Goal: Register for event/course

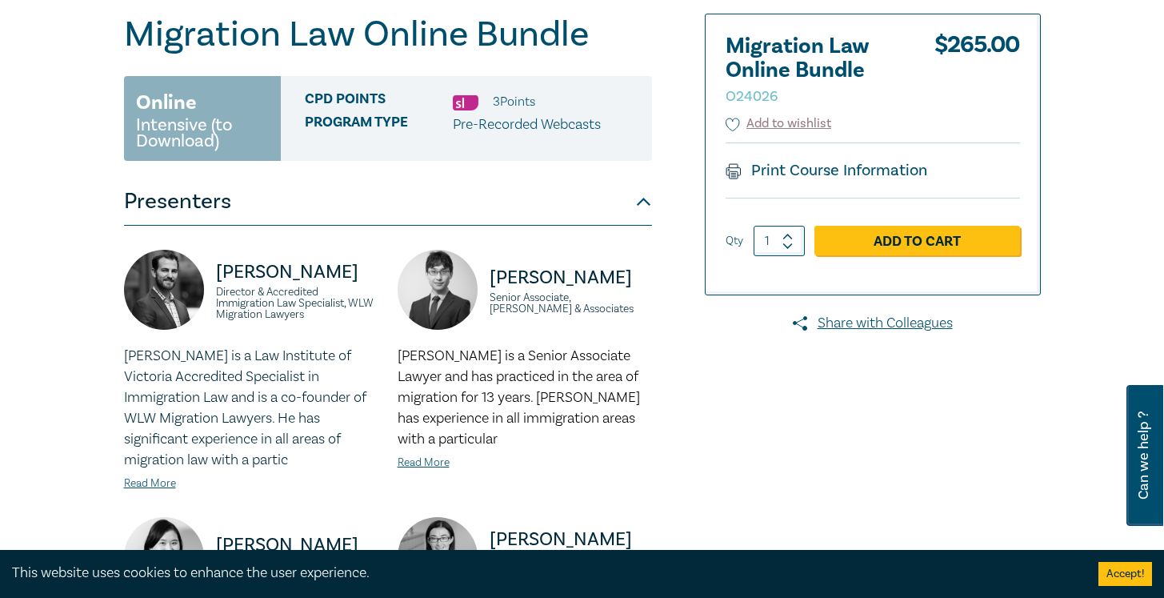
scroll to position [170, 0]
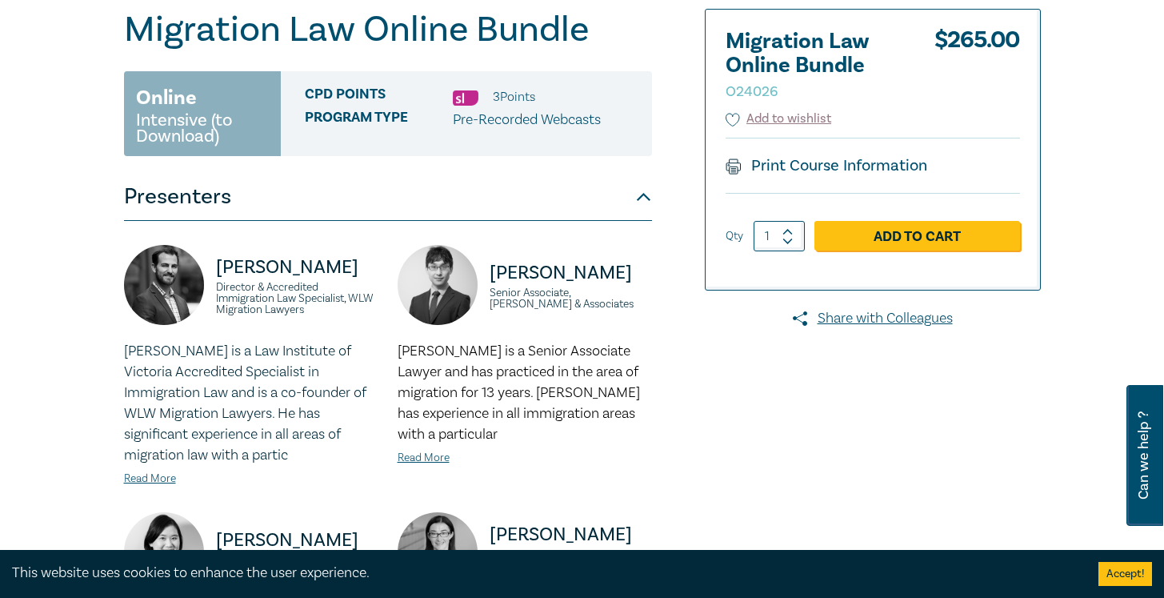
click at [699, 330] on div "Migration Law Online Bundle O24026 Online Intensive (to Download) CPD Points 3 …" at bounding box center [426, 489] width 624 height 961
click at [714, 398] on div "Migration Law Online Bundle O24026 Online Intensive (to Download) CPD Points 3 …" at bounding box center [426, 489] width 624 height 961
click at [736, 370] on div "Migration Law Online Bundle O24026 Online Intensive (to Download) CPD Points 3 …" at bounding box center [426, 489] width 624 height 961
click at [736, 414] on div "Migration Law Online Bundle O24026 Online Intensive (to Download) CPD Points 3 …" at bounding box center [426, 489] width 624 height 961
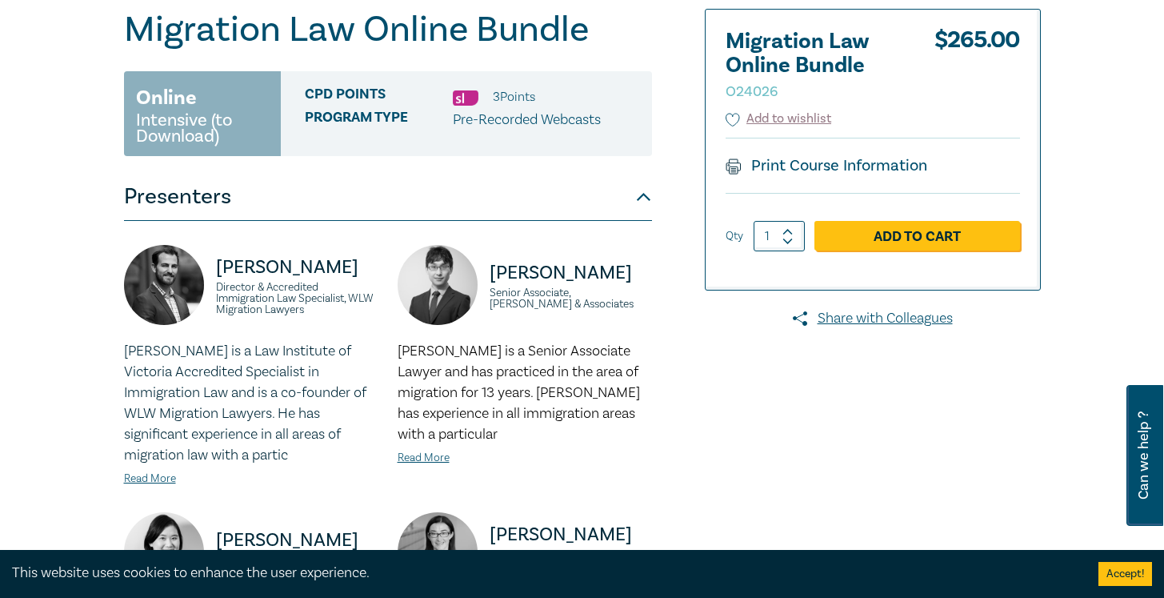
click at [736, 414] on div "Migration Law Online Bundle O24026 Online Intensive (to Download) CPD Points 3 …" at bounding box center [426, 489] width 624 height 961
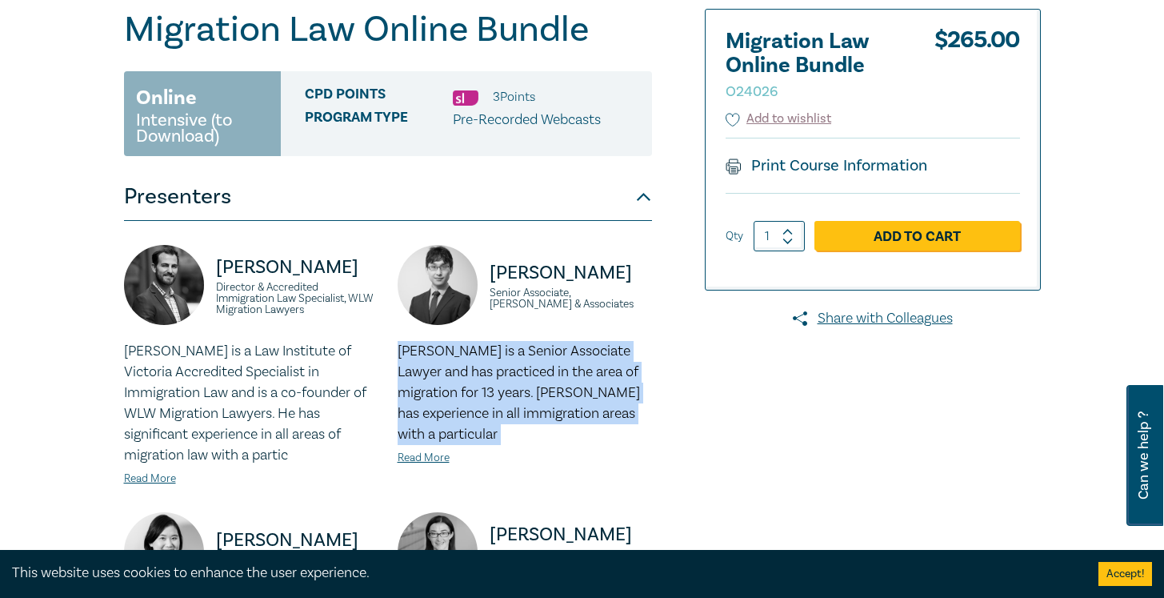
click at [736, 414] on div "Migration Law Online Bundle O24026 Online Intensive (to Download) CPD Points 3 …" at bounding box center [426, 489] width 624 height 961
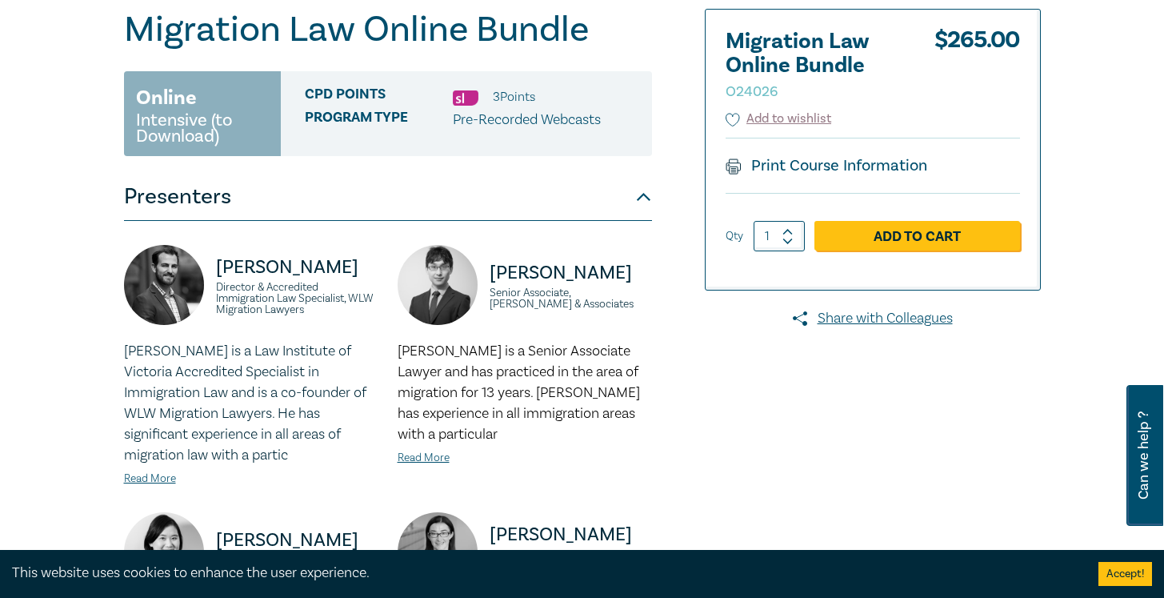
click at [736, 414] on div "Migration Law Online Bundle O24026 Online Intensive (to Download) CPD Points 3 …" at bounding box center [426, 489] width 624 height 961
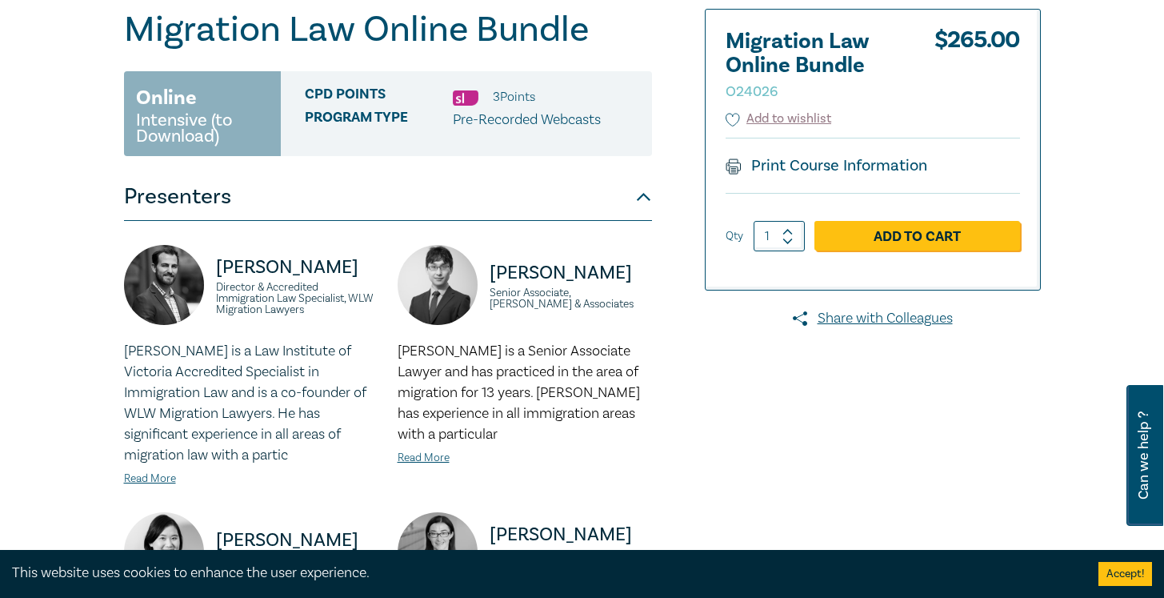
click at [736, 414] on div "Migration Law Online Bundle O24026 Online Intensive (to Download) CPD Points 3 …" at bounding box center [426, 489] width 624 height 961
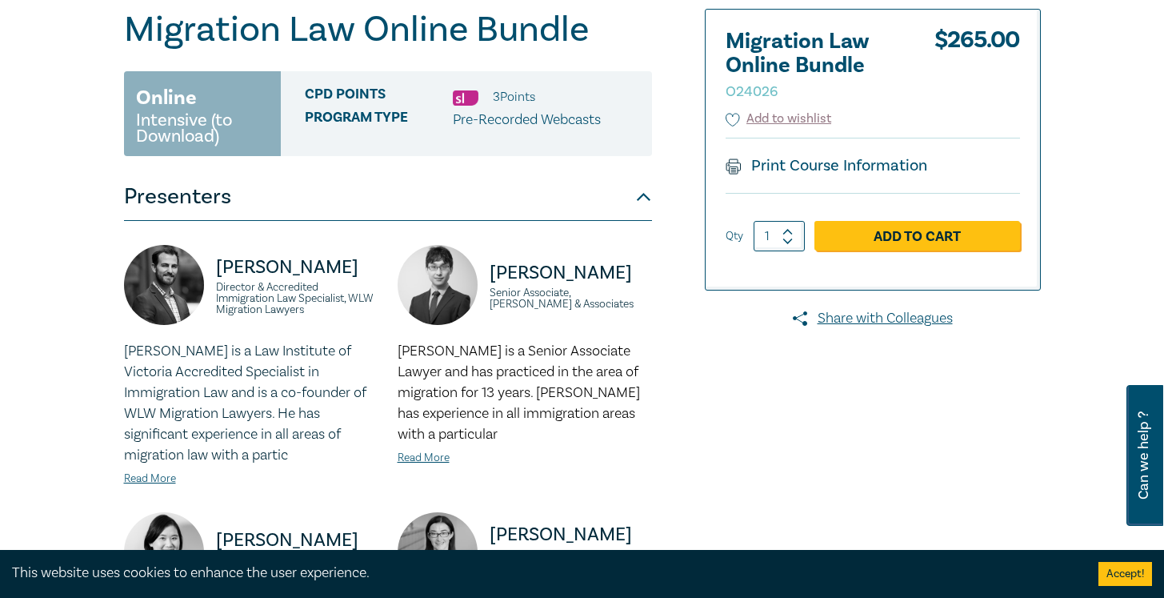
click at [736, 414] on div "Migration Law Online Bundle O24026 Online Intensive (to Download) CPD Points 3 …" at bounding box center [426, 489] width 624 height 961
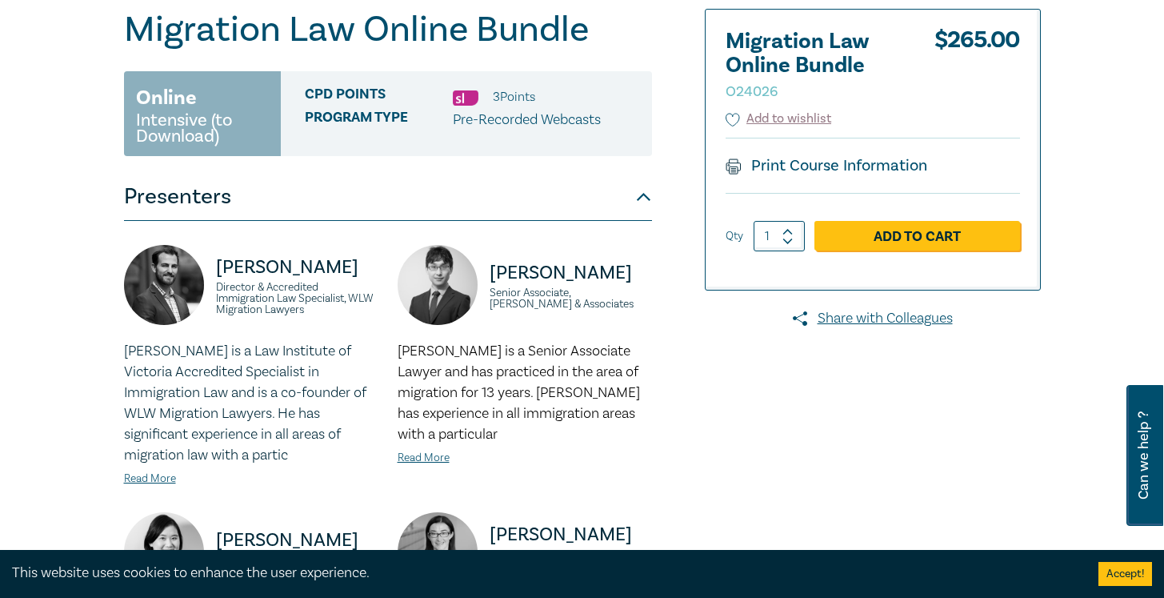
click at [736, 414] on div "Migration Law Online Bundle O24026 Online Intensive (to Download) CPD Points 3 …" at bounding box center [426, 489] width 624 height 961
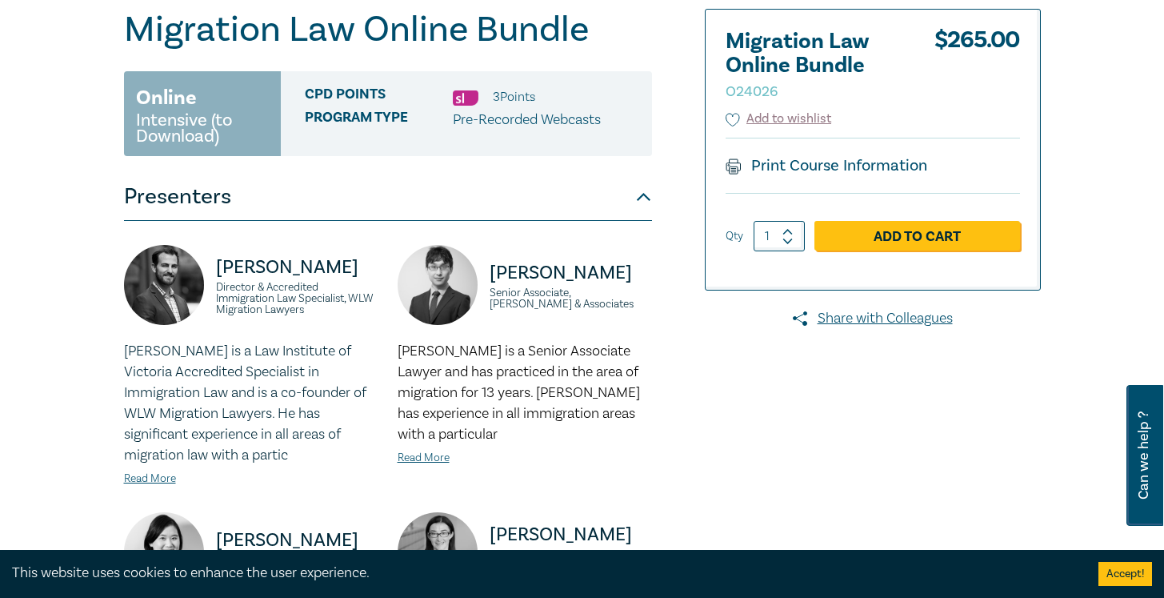
click at [736, 414] on div "Migration Law Online Bundle O24026 Online Intensive (to Download) CPD Points 3 …" at bounding box center [426, 489] width 624 height 961
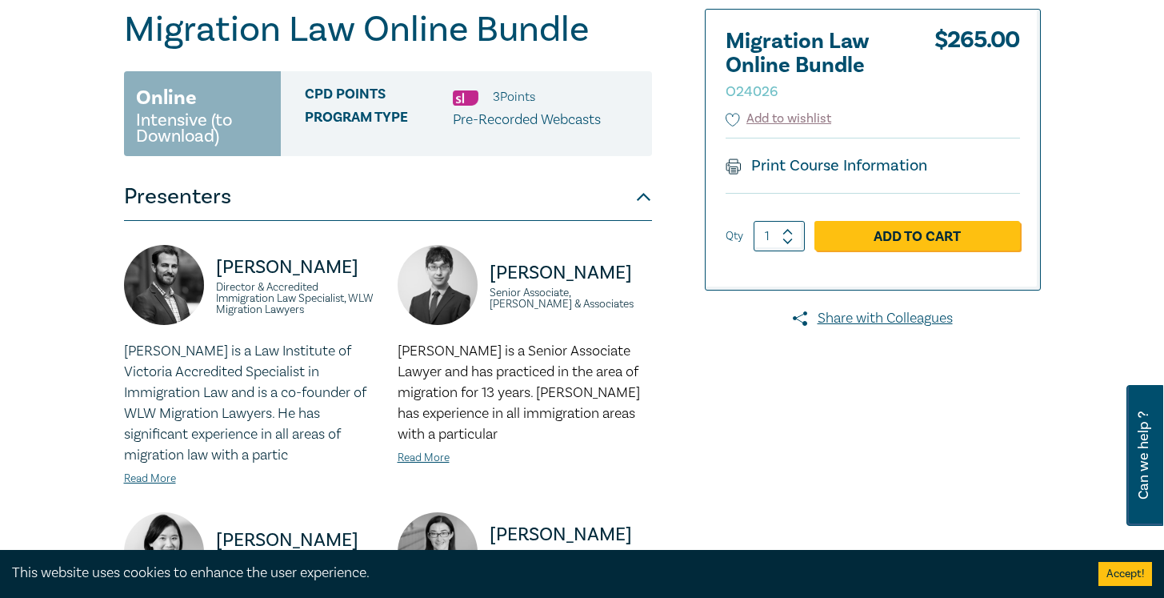
click at [736, 414] on div "Migration Law Online Bundle O24026 Online Intensive (to Download) CPD Points 3 …" at bounding box center [426, 489] width 624 height 961
click at [736, 426] on div "Migration Law Online Bundle O24026 Online Intensive (to Download) CPD Points 3 …" at bounding box center [426, 489] width 624 height 961
click at [845, 426] on div at bounding box center [894, 489] width 312 height 961
click at [788, 414] on div at bounding box center [894, 489] width 312 height 961
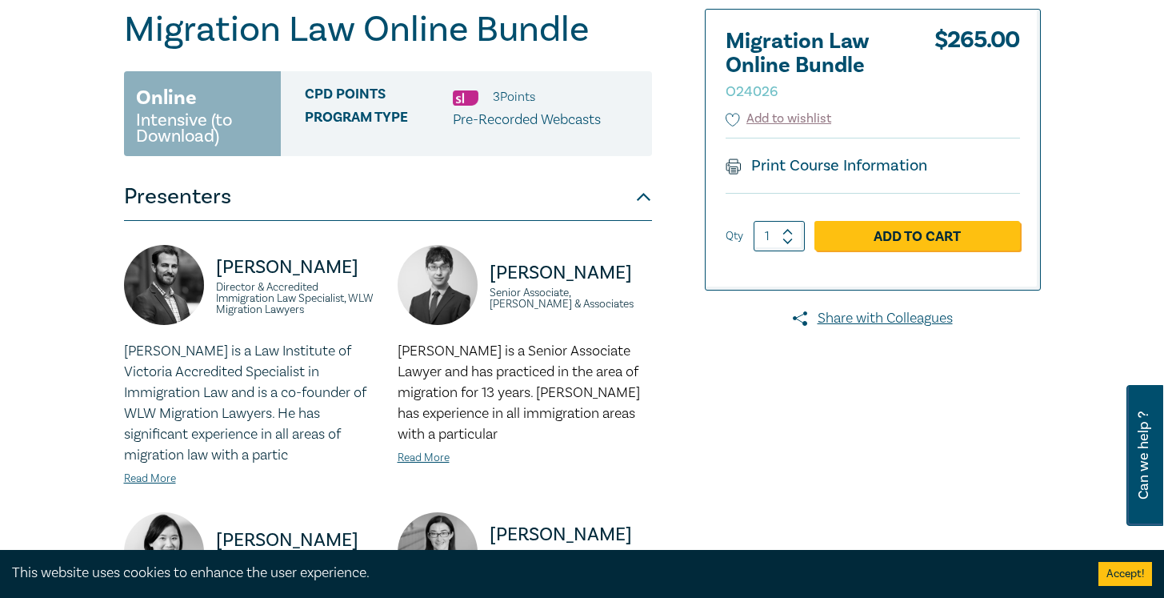
click at [788, 414] on div at bounding box center [894, 489] width 312 height 961
click at [788, 415] on div at bounding box center [894, 489] width 312 height 961
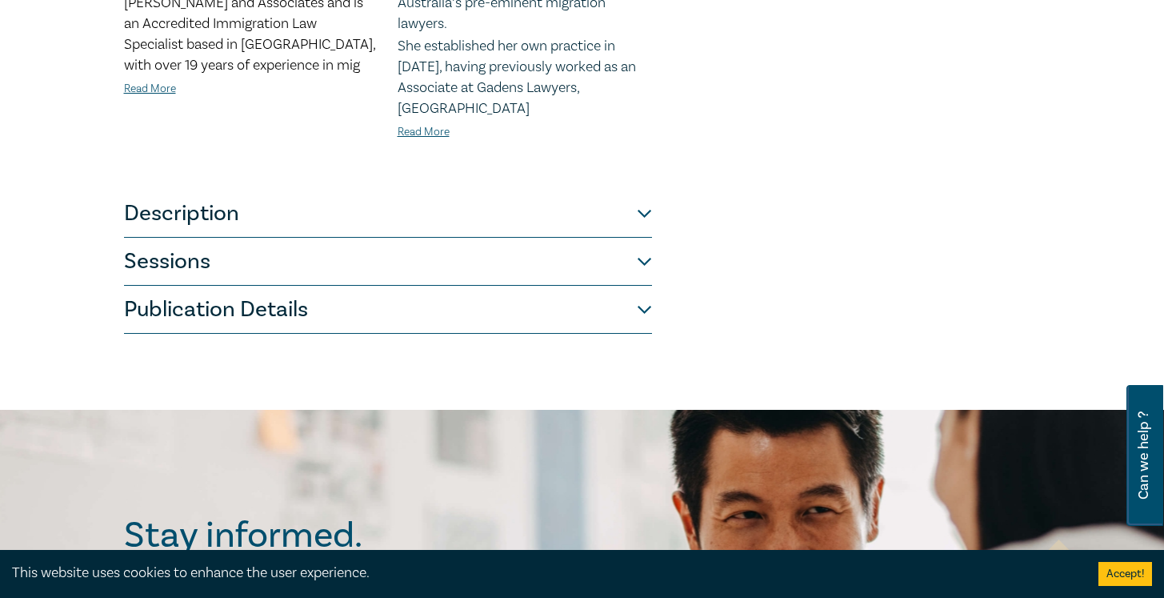
scroll to position [808, 0]
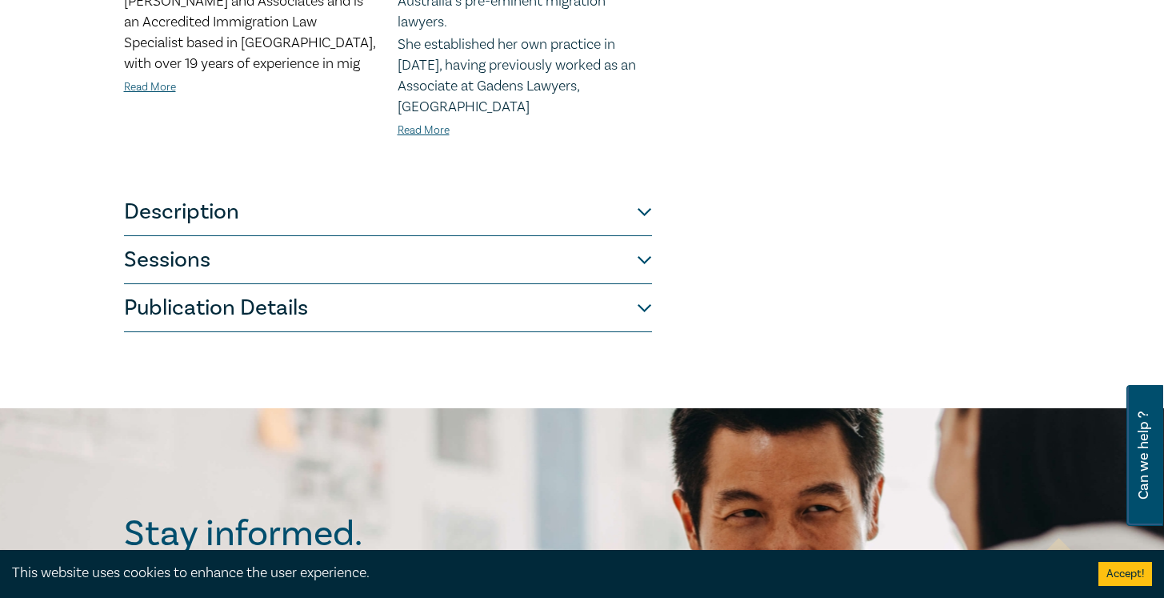
click at [569, 236] on button "Sessions" at bounding box center [388, 260] width 528 height 48
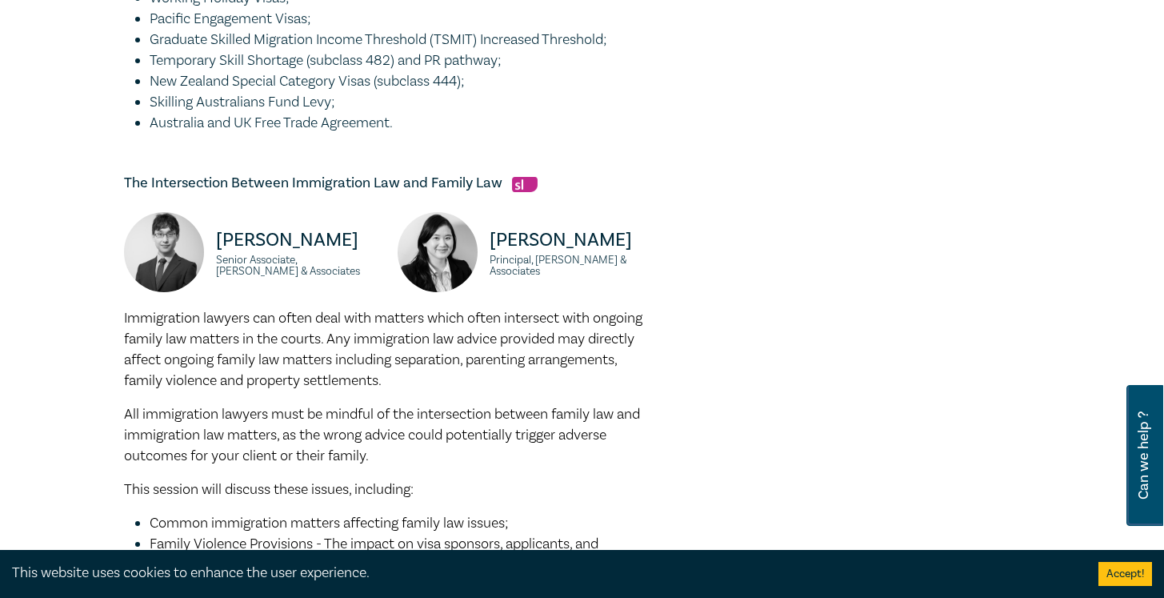
scroll to position [802, 0]
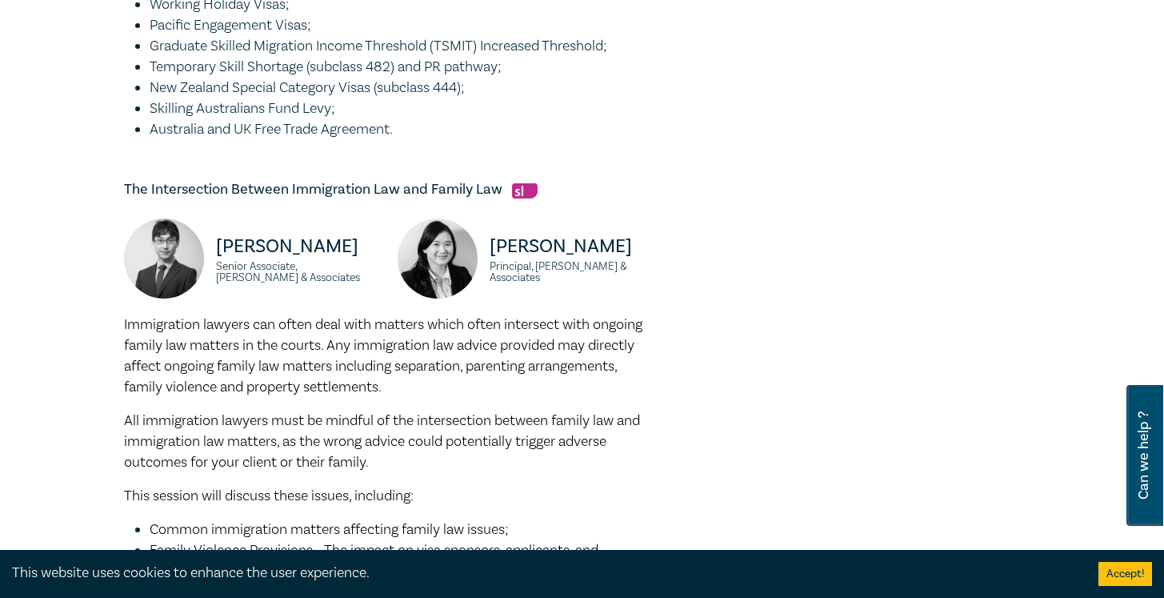
click at [846, 249] on div at bounding box center [894, 309] width 312 height 1863
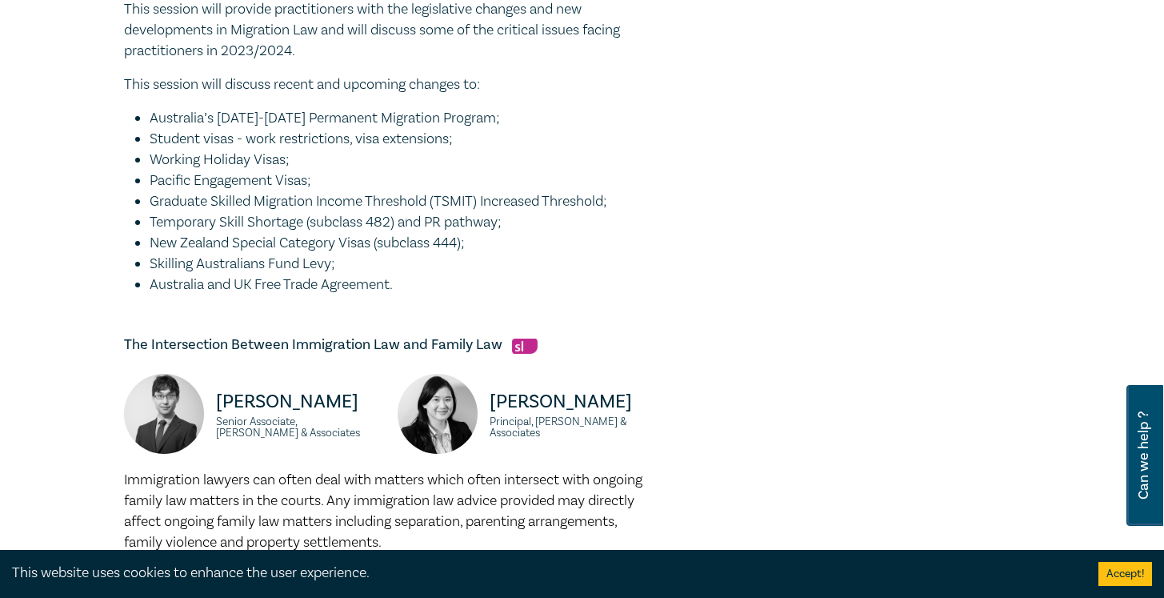
scroll to position [589, 0]
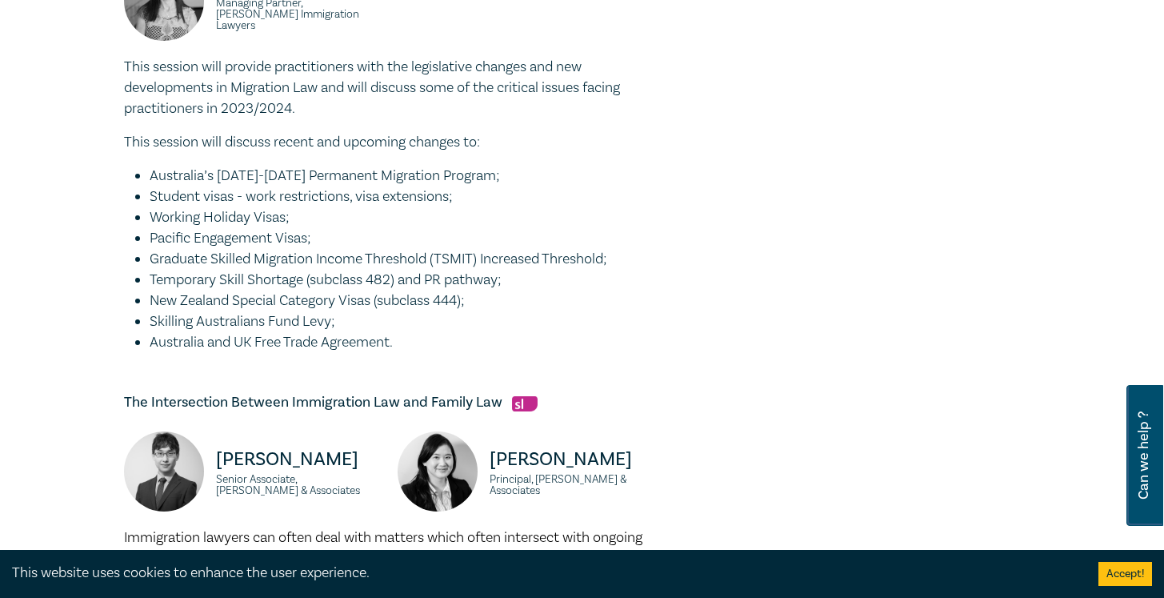
click at [843, 258] on div at bounding box center [894, 521] width 312 height 1863
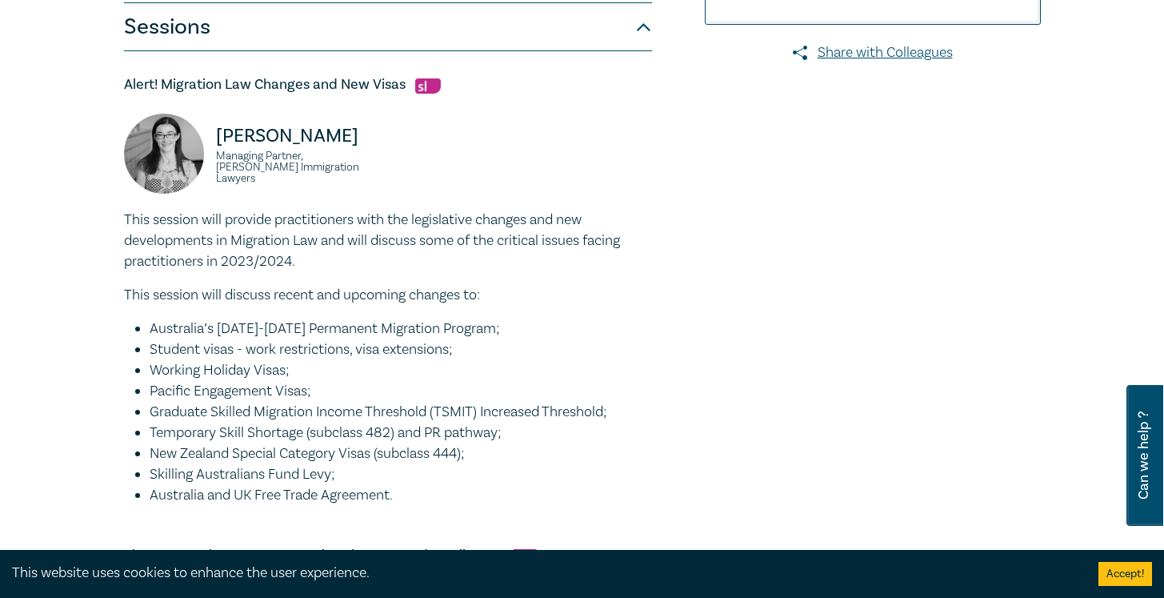
scroll to position [556, 0]
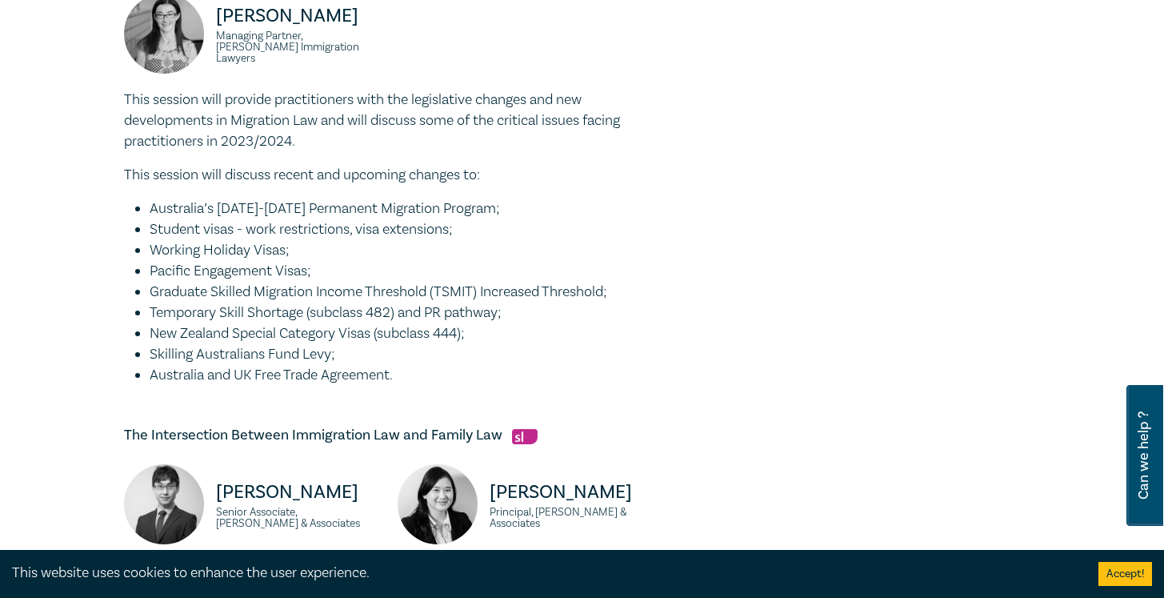
click at [843, 258] on div at bounding box center [894, 554] width 312 height 1863
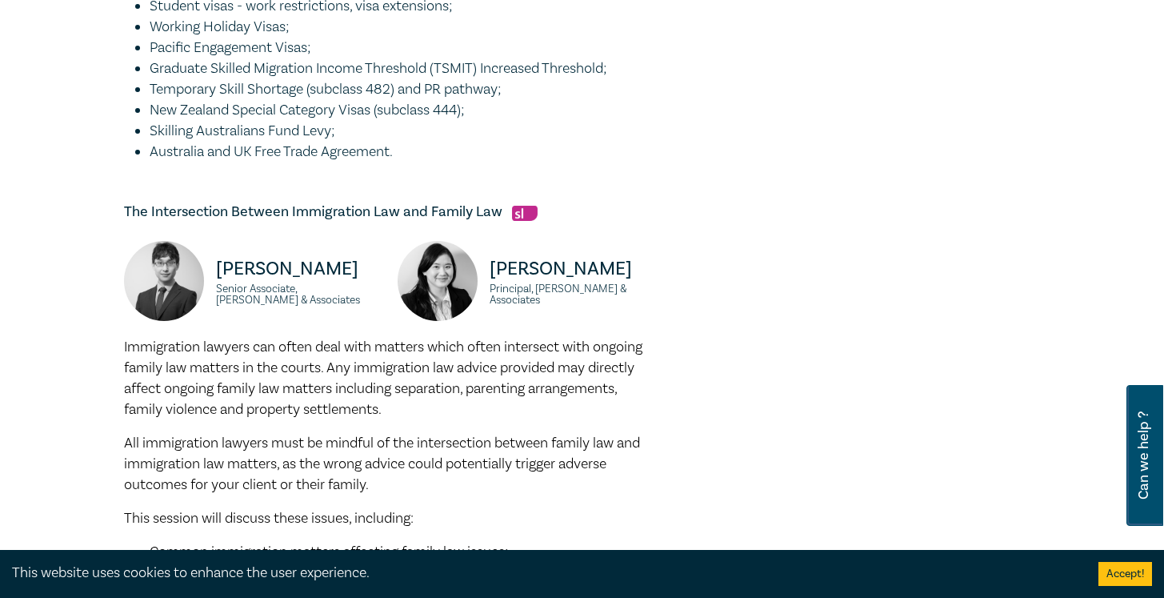
scroll to position [794, 0]
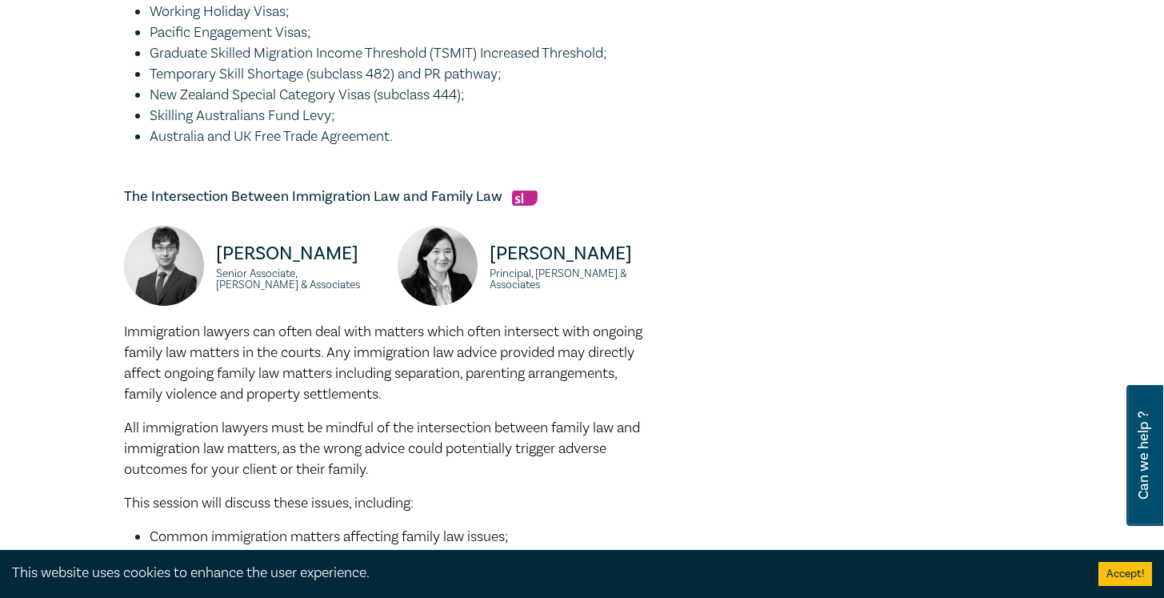
click at [843, 258] on div at bounding box center [894, 316] width 312 height 1863
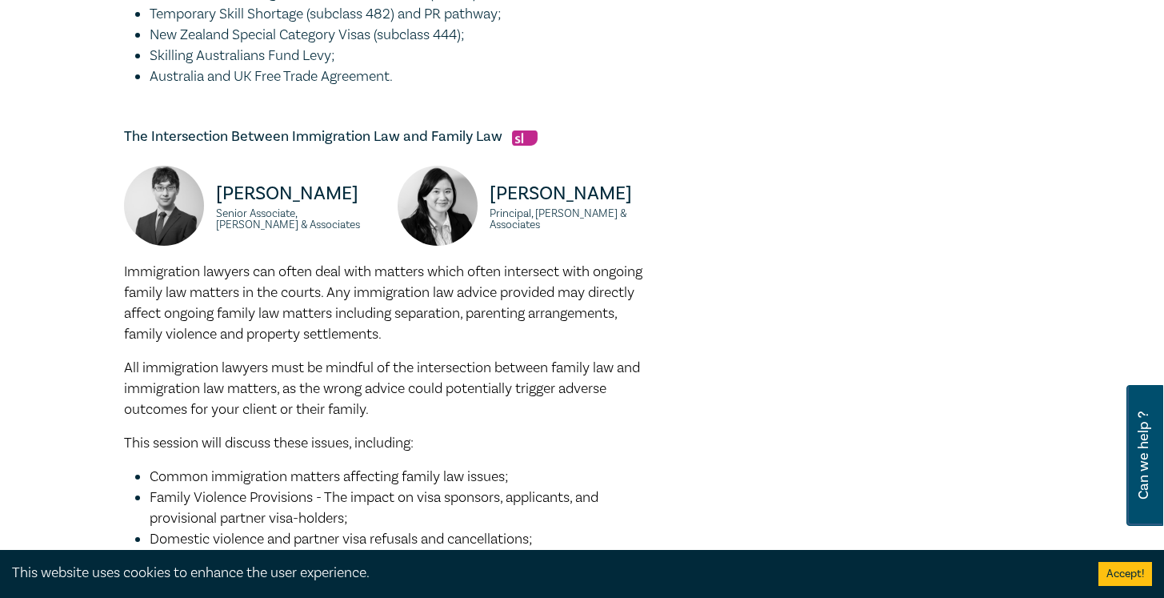
scroll to position [885, 0]
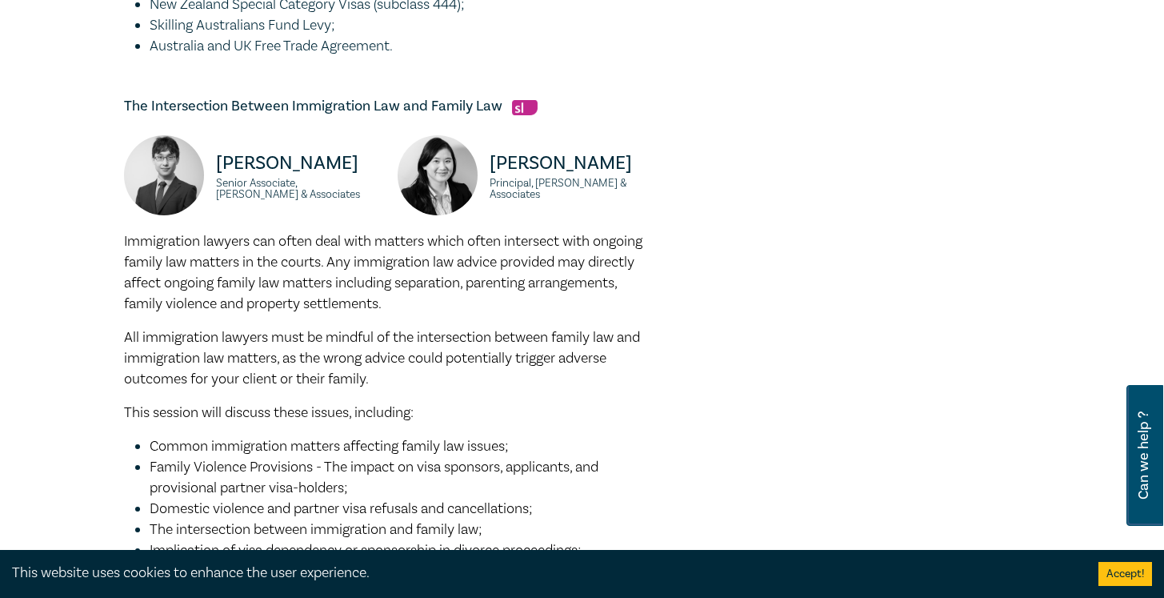
click at [843, 258] on div at bounding box center [894, 225] width 312 height 1863
click at [788, 346] on div at bounding box center [894, 225] width 312 height 1863
click at [788, 348] on div at bounding box center [894, 225] width 312 height 1863
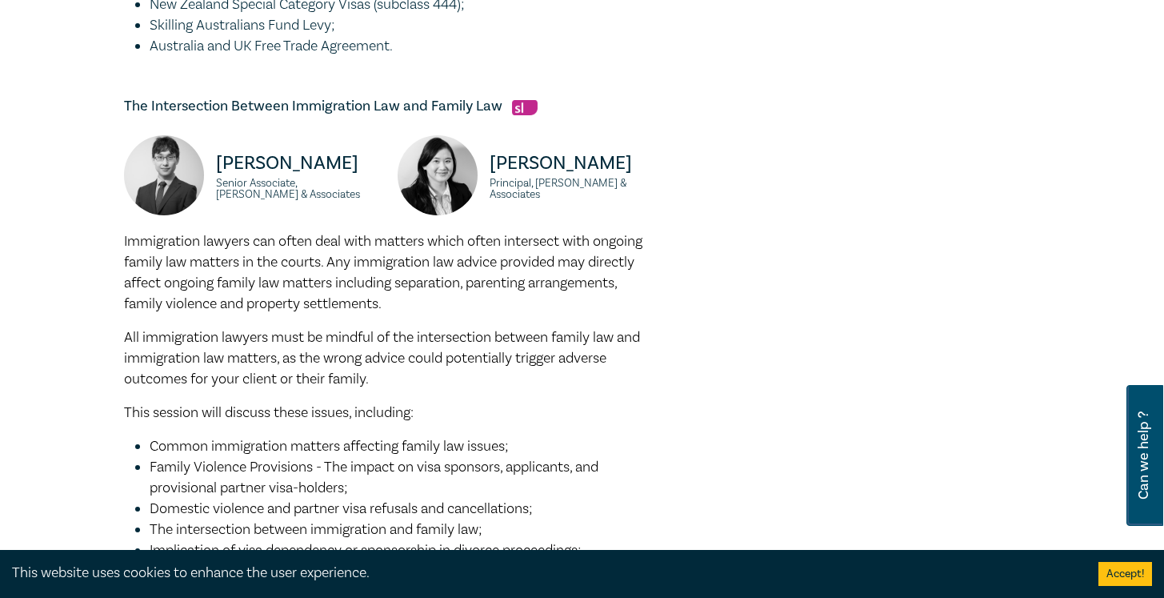
click at [788, 348] on div at bounding box center [894, 225] width 312 height 1863
click at [778, 416] on div at bounding box center [894, 225] width 312 height 1863
click at [794, 343] on div at bounding box center [894, 225] width 312 height 1863
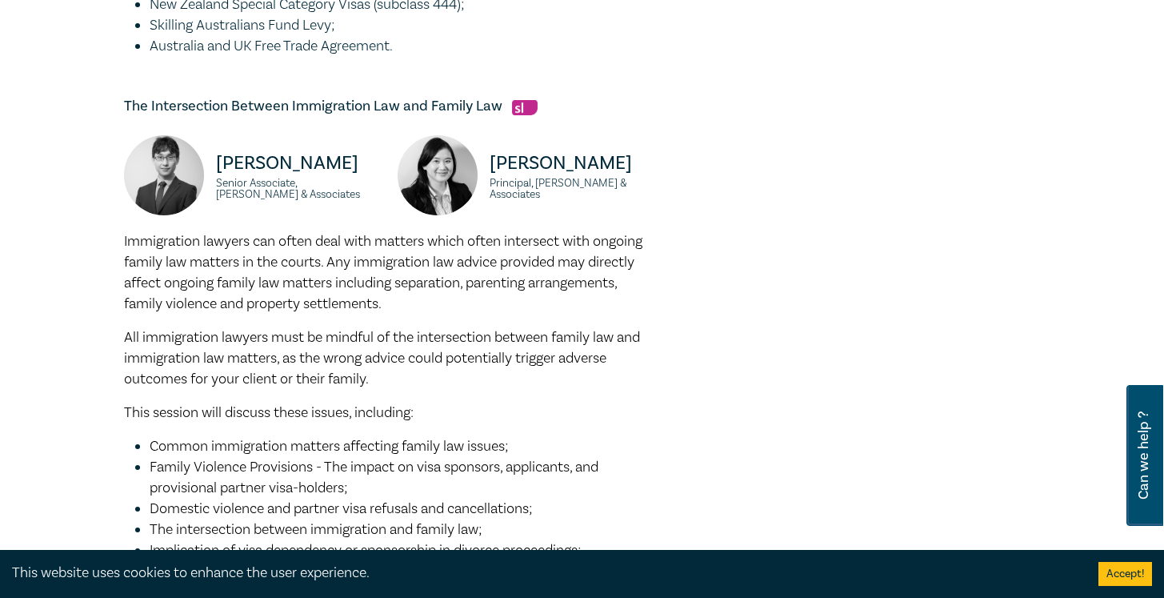
click at [794, 343] on div at bounding box center [894, 225] width 312 height 1863
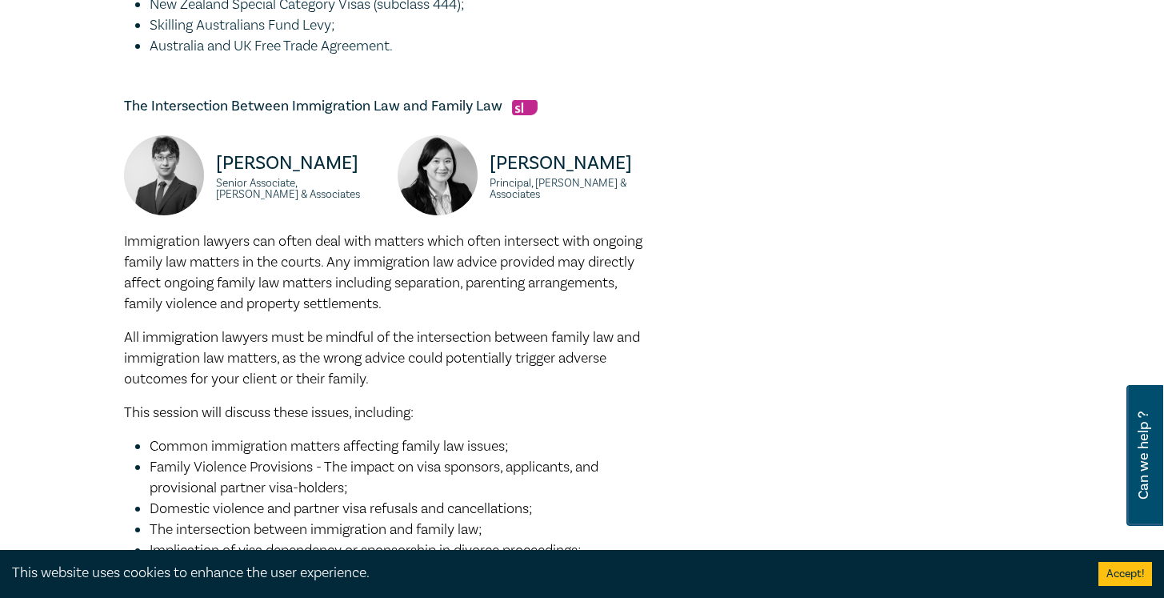
click at [794, 343] on div at bounding box center [894, 225] width 312 height 1863
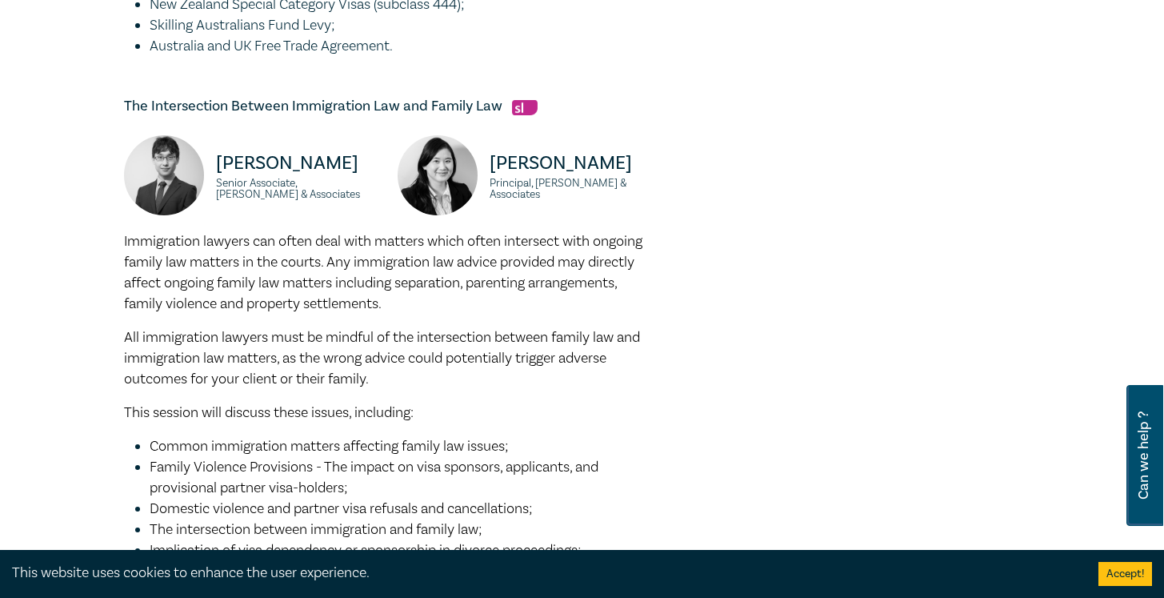
click at [794, 343] on div at bounding box center [894, 225] width 312 height 1863
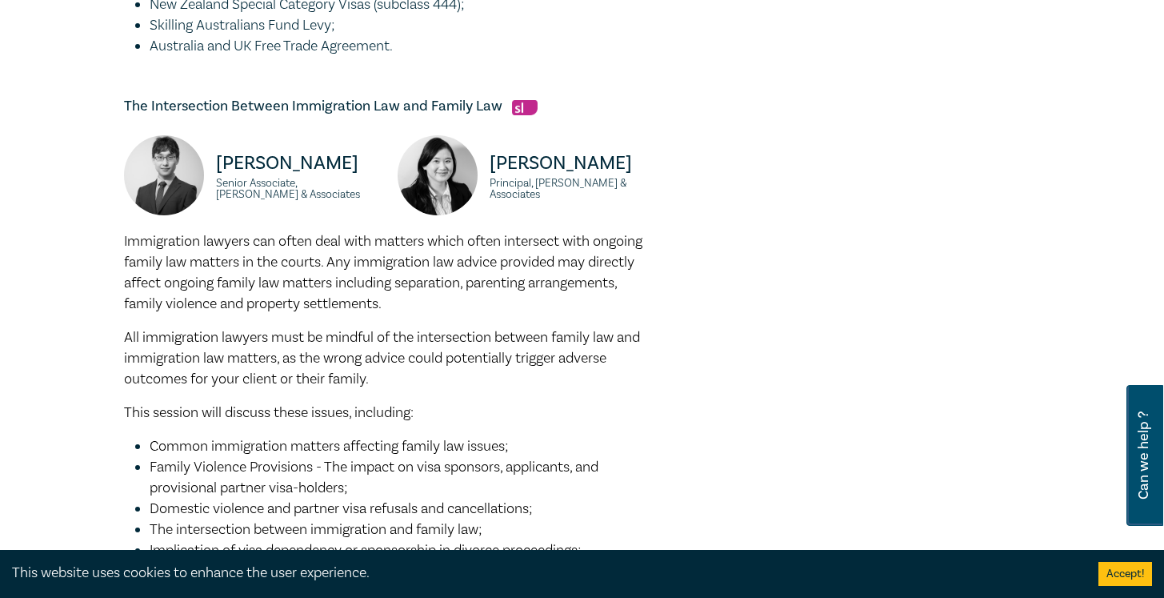
click at [794, 343] on div at bounding box center [894, 225] width 312 height 1863
